Goal: Find specific page/section: Find specific page/section

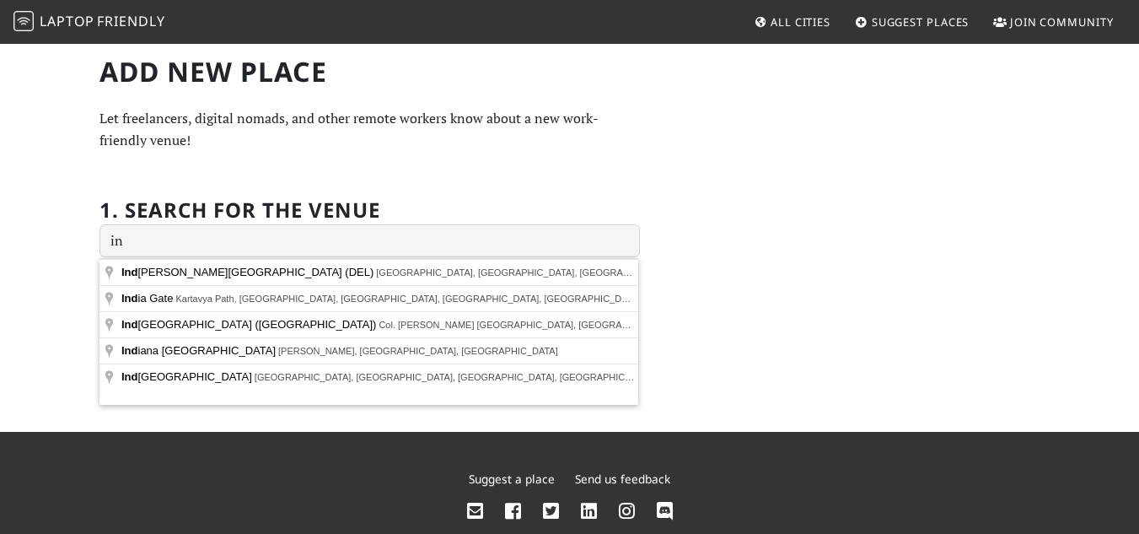
type input "i"
type input "[GEOGRAPHIC_DATA] (PNQ), [GEOGRAPHIC_DATA], [GEOGRAPHIC_DATA], [GEOGRAPHIC_DATA…"
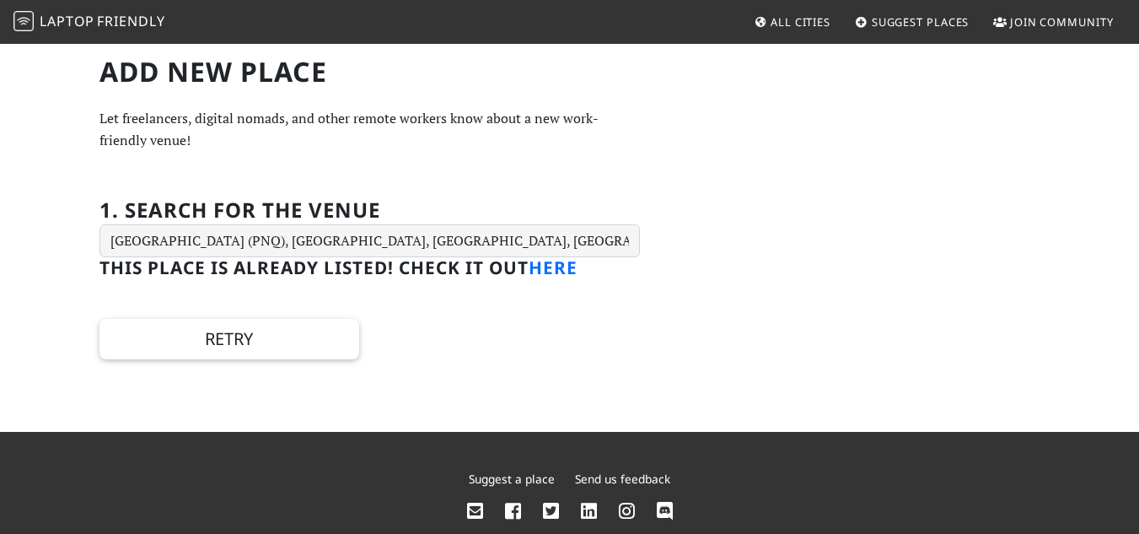
click at [542, 271] on link "here" at bounding box center [553, 267] width 49 height 24
